Goal: Task Accomplishment & Management: Use online tool/utility

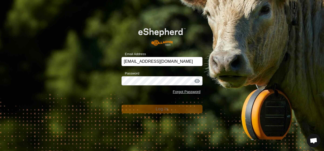
drag, startPoint x: 193, startPoint y: 88, endPoint x: 210, endPoint y: 69, distance: 25.8
click at [210, 69] on div "Email Address [EMAIL_ADDRESS][DOMAIN_NAME] Password Forgot Password Log In" at bounding box center [162, 75] width 324 height 151
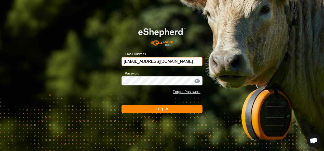
click at [174, 59] on input "[EMAIL_ADDRESS][DOMAIN_NAME]" at bounding box center [161, 61] width 81 height 9
click at [174, 61] on input "[EMAIL_ADDRESS][DOMAIN_NAME]" at bounding box center [161, 61] width 81 height 9
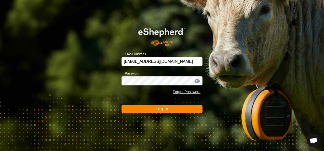
click at [175, 108] on button "Log In" at bounding box center [161, 109] width 81 height 9
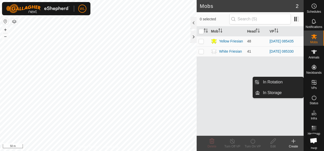
click at [312, 82] on icon at bounding box center [314, 82] width 6 height 6
drag, startPoint x: 272, startPoint y: 81, endPoint x: 268, endPoint y: 85, distance: 4.7
click at [272, 81] on link "In Rotation" at bounding box center [282, 82] width 44 height 10
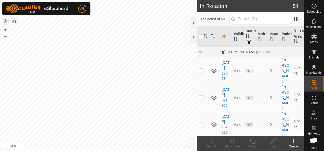
click at [295, 144] on div "Create" at bounding box center [293, 146] width 20 height 5
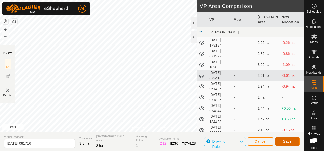
click at [281, 140] on button "Save" at bounding box center [287, 141] width 24 height 9
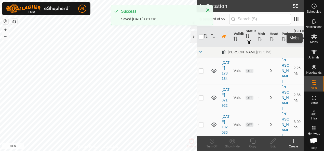
click at [311, 36] on icon at bounding box center [314, 36] width 6 height 5
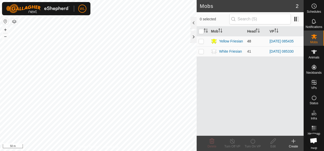
click at [201, 40] on p-checkbox at bounding box center [201, 41] width 5 height 4
checkbox input "true"
click at [252, 143] on icon at bounding box center [253, 141] width 6 height 6
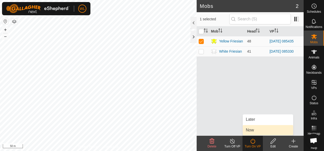
click at [251, 130] on link "Now" at bounding box center [268, 130] width 50 height 10
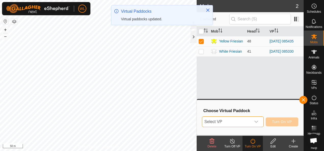
click at [237, 122] on span "Select VP" at bounding box center [226, 122] width 49 height 10
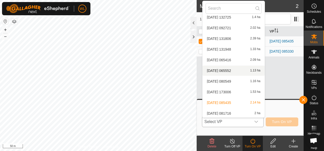
scroll to position [521, 0]
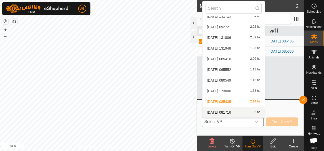
click at [232, 110] on li "[DATE] 081716 2 ha" at bounding box center [233, 112] width 62 height 10
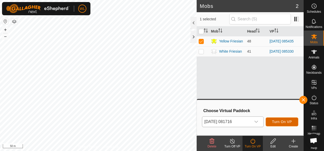
click at [284, 121] on span "Turn On VP" at bounding box center [282, 122] width 20 height 4
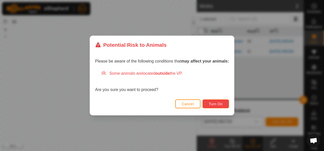
click at [215, 101] on button "Turn On" at bounding box center [215, 104] width 26 height 9
